Goal: Entertainment & Leisure: Consume media (video, audio)

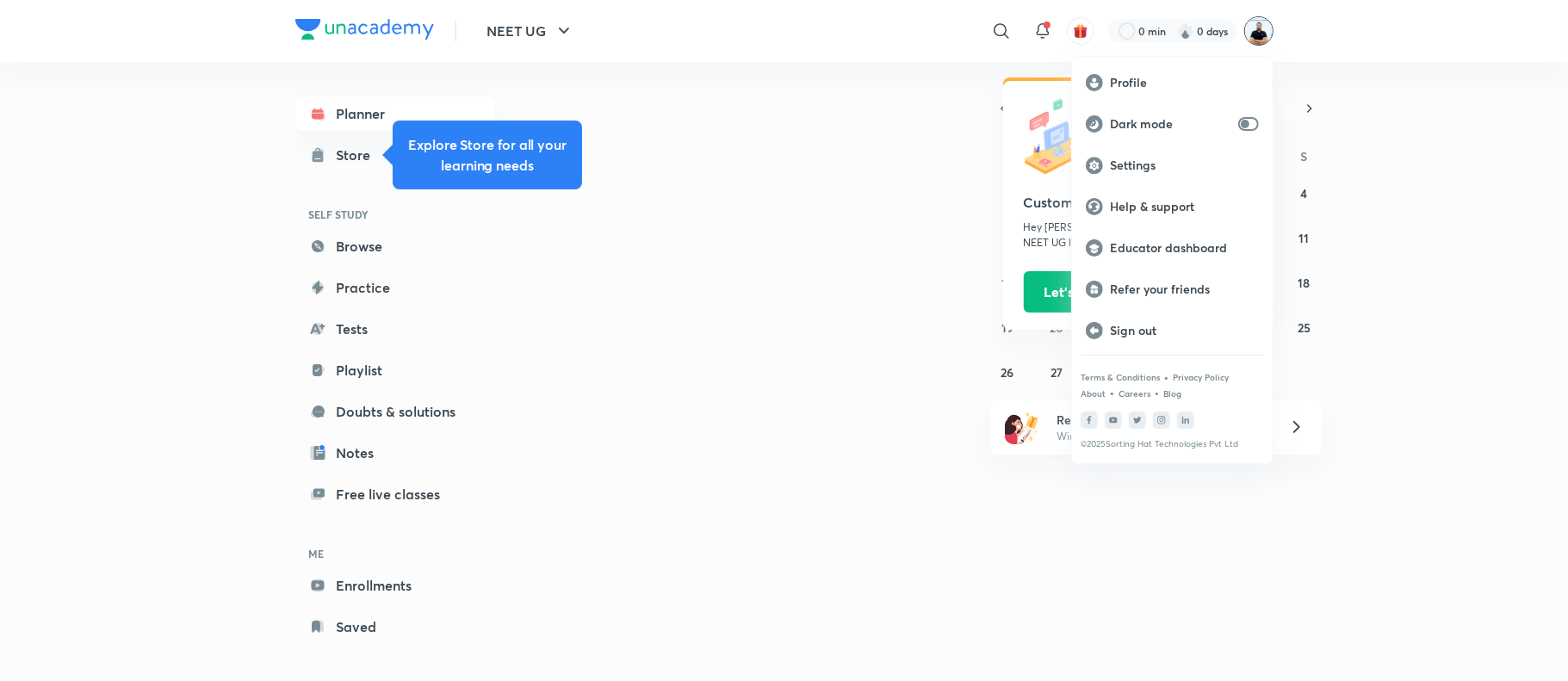
click at [1259, 37] on div at bounding box center [784, 340] width 1568 height 681
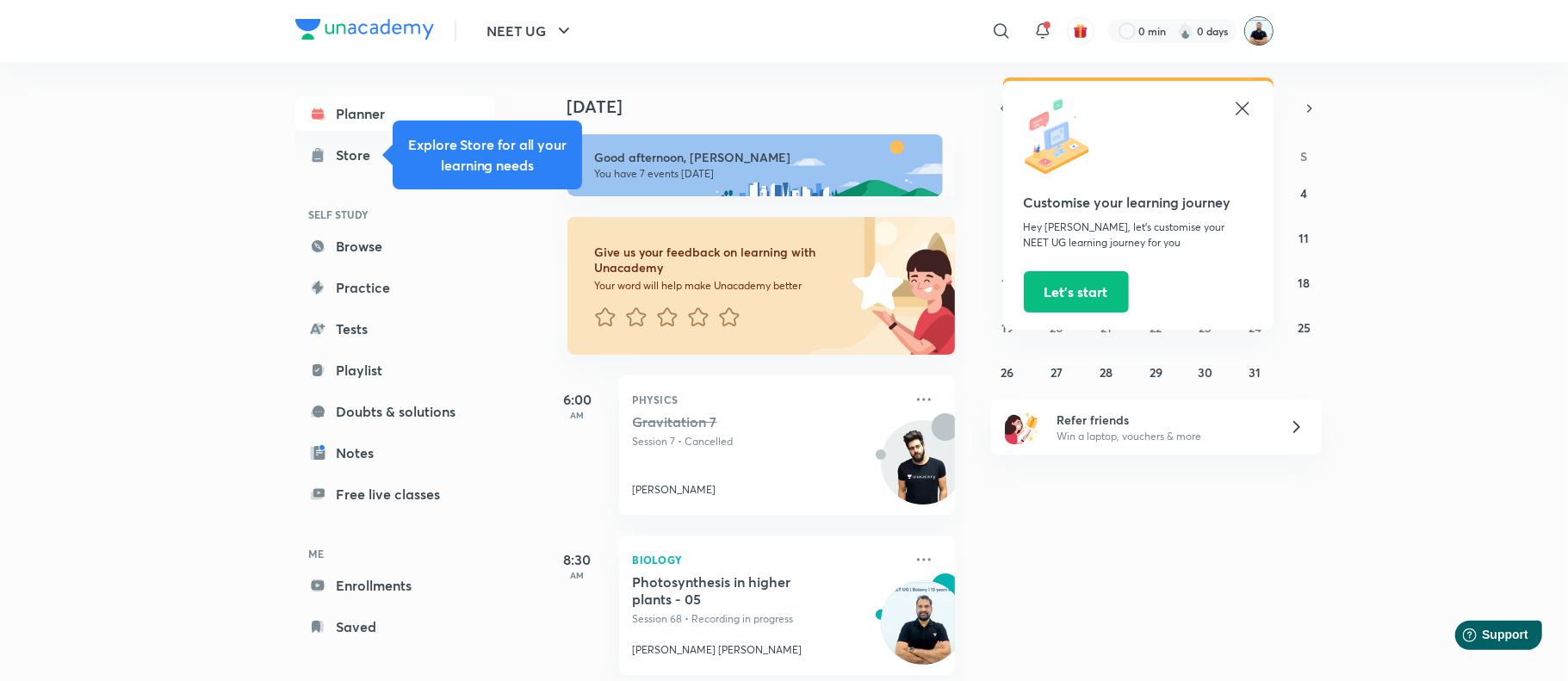
click at [1254, 37] on img at bounding box center [1259, 31] width 30 height 30
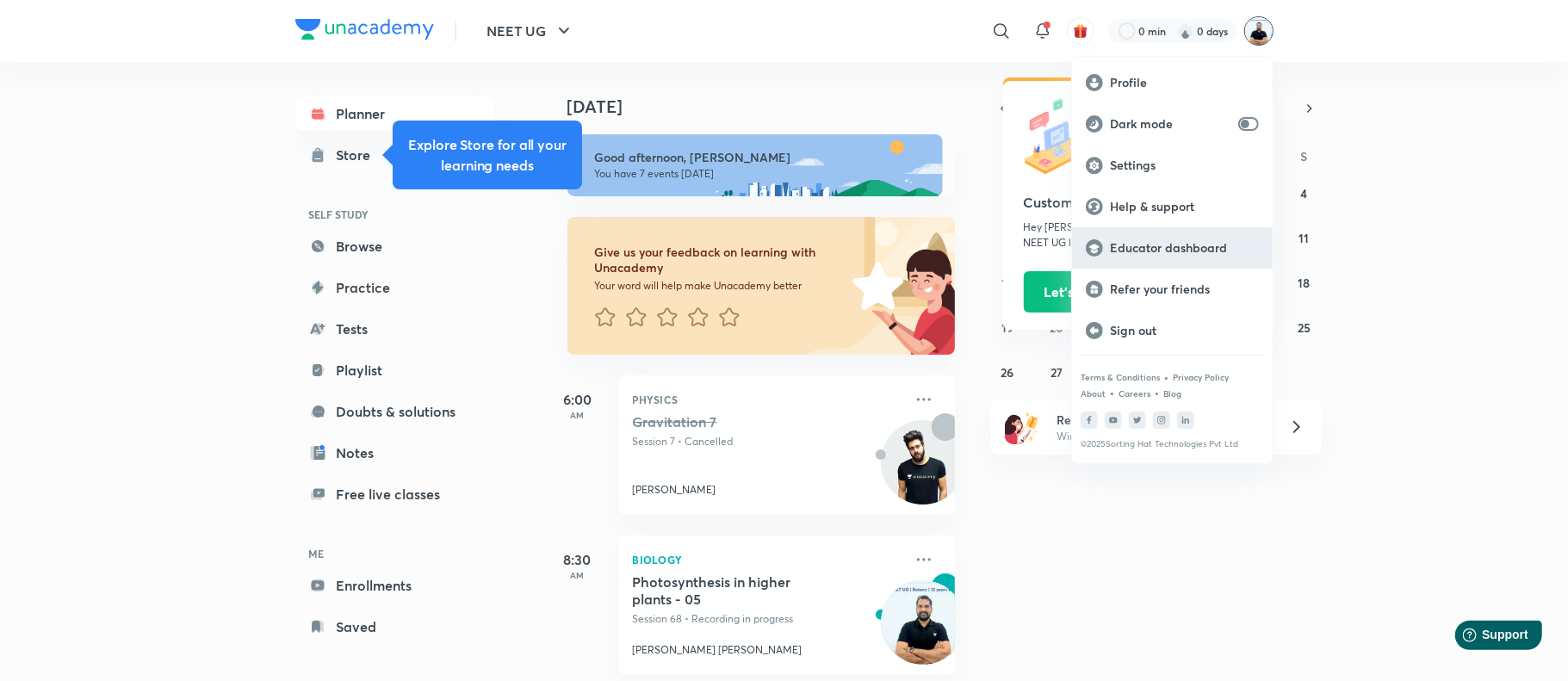
click at [1190, 258] on div "Educator dashboard" at bounding box center [1173, 247] width 200 height 41
